Goal: Task Accomplishment & Management: Use online tool/utility

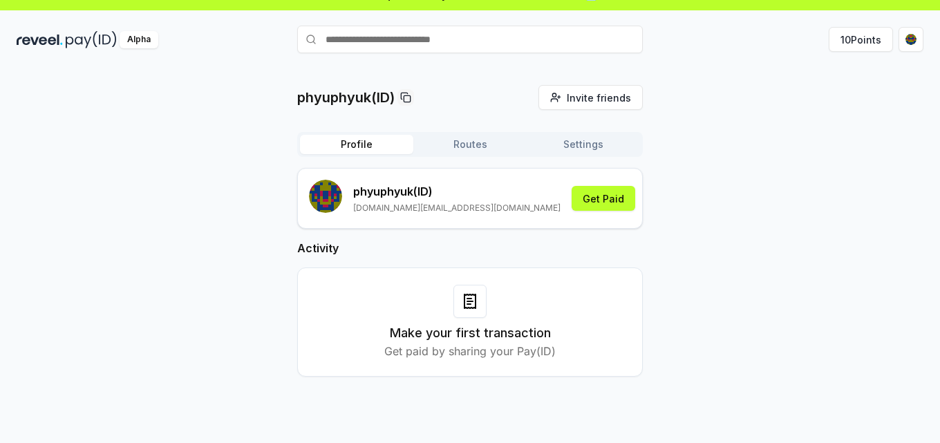
scroll to position [39, 0]
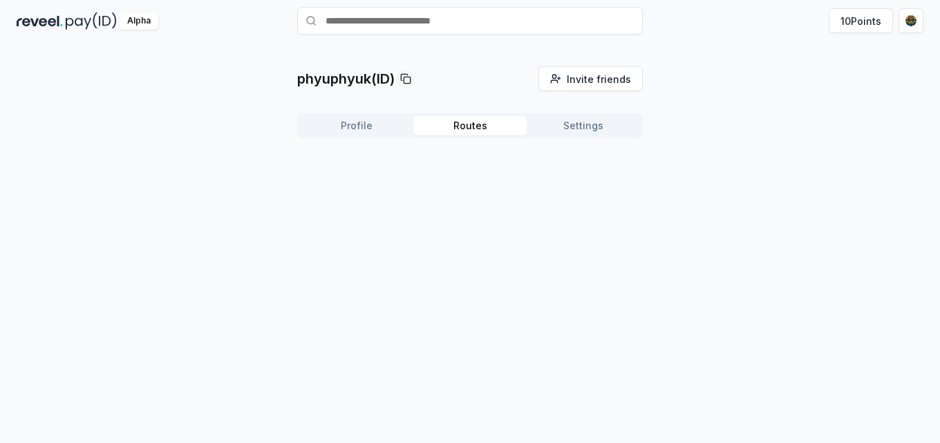
click at [458, 122] on button "Routes" at bounding box center [469, 125] width 113 height 19
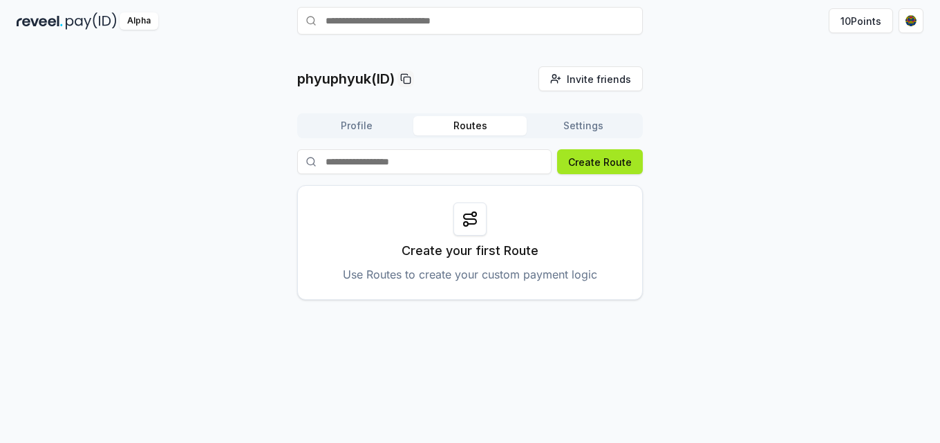
click at [581, 166] on button "Create Route" at bounding box center [600, 161] width 86 height 25
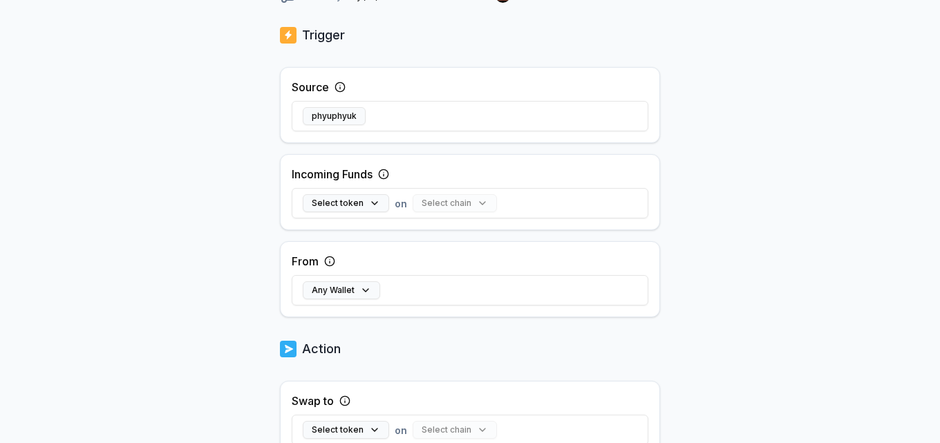
scroll to position [277, 0]
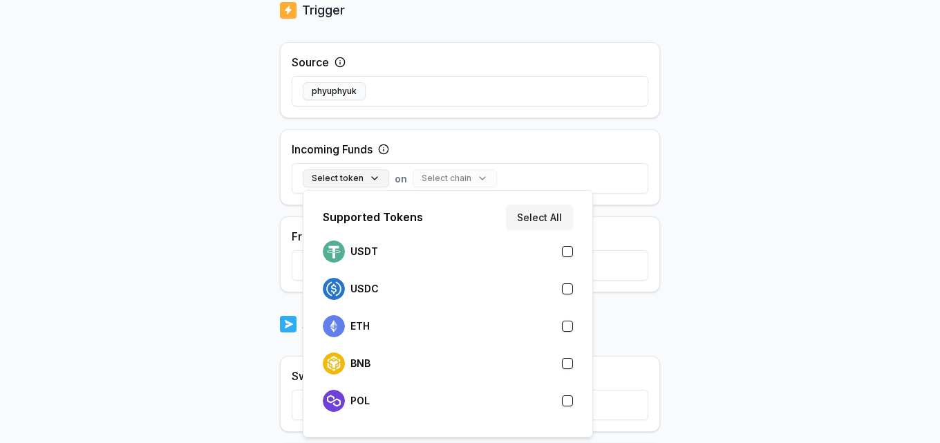
click at [373, 173] on button "Select token" at bounding box center [346, 178] width 86 height 18
click at [516, 219] on button "Select All" at bounding box center [539, 217] width 67 height 25
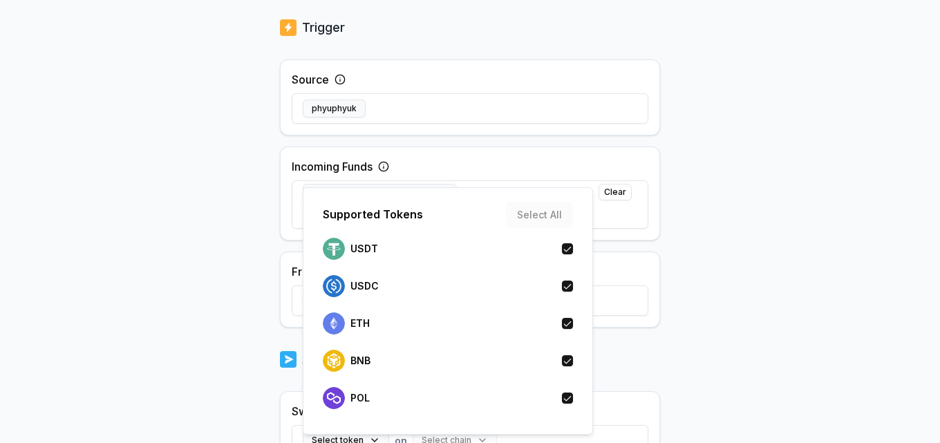
scroll to position [294, 0]
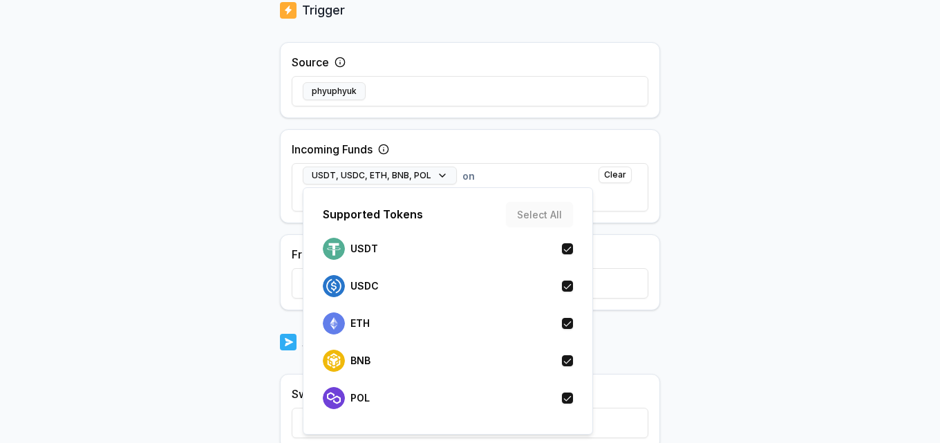
click at [683, 245] on body "Answer our quick survey for a chance to earn 10 USDT 📝 Alpha 10 Points Back Cre…" at bounding box center [470, 221] width 940 height 443
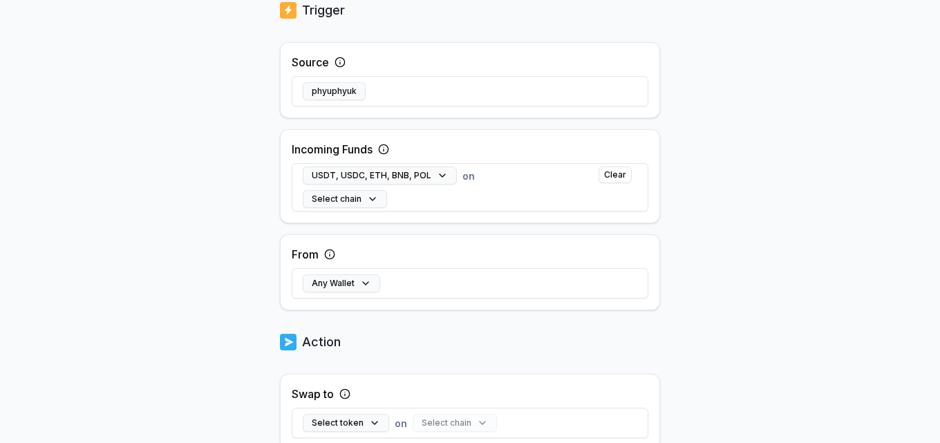
scroll to position [483, 0]
